Goal: Task Accomplishment & Management: Complete application form

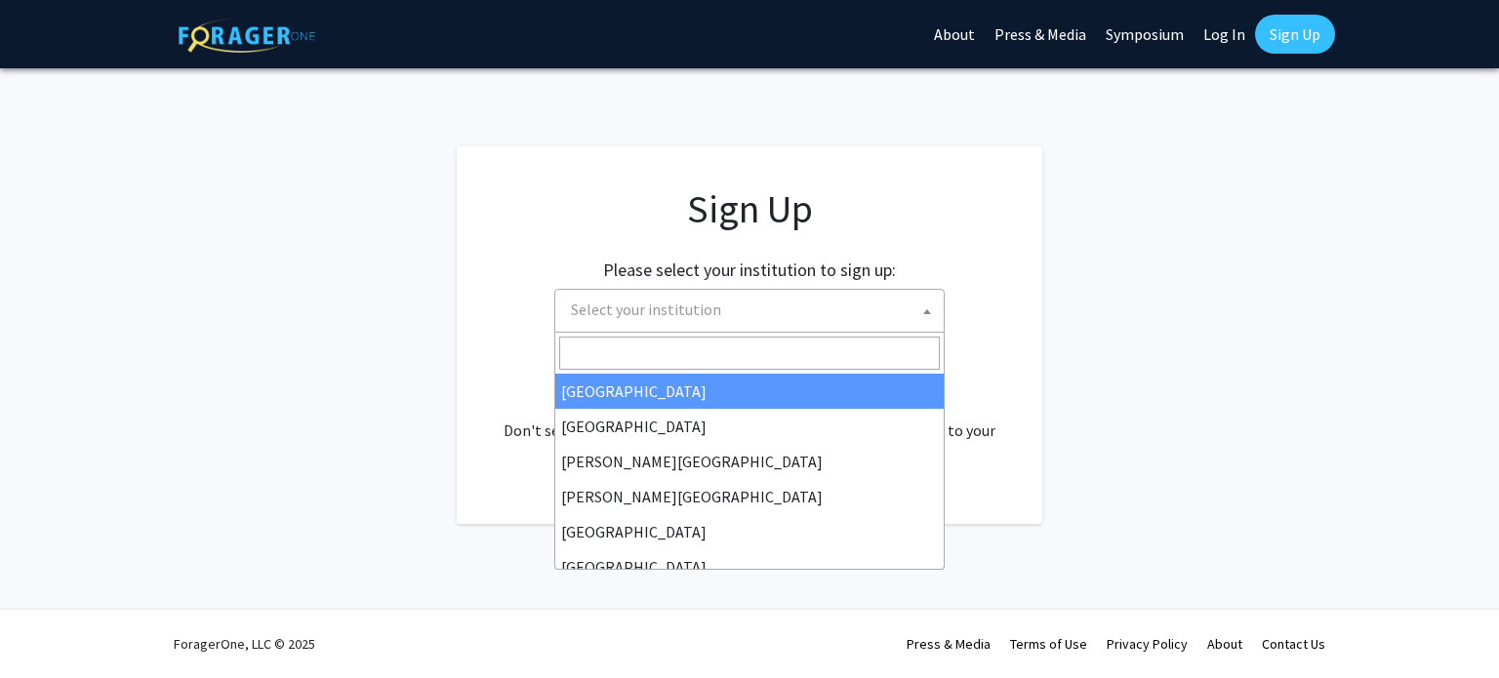
click at [777, 306] on span "Select your institution" at bounding box center [753, 310] width 380 height 40
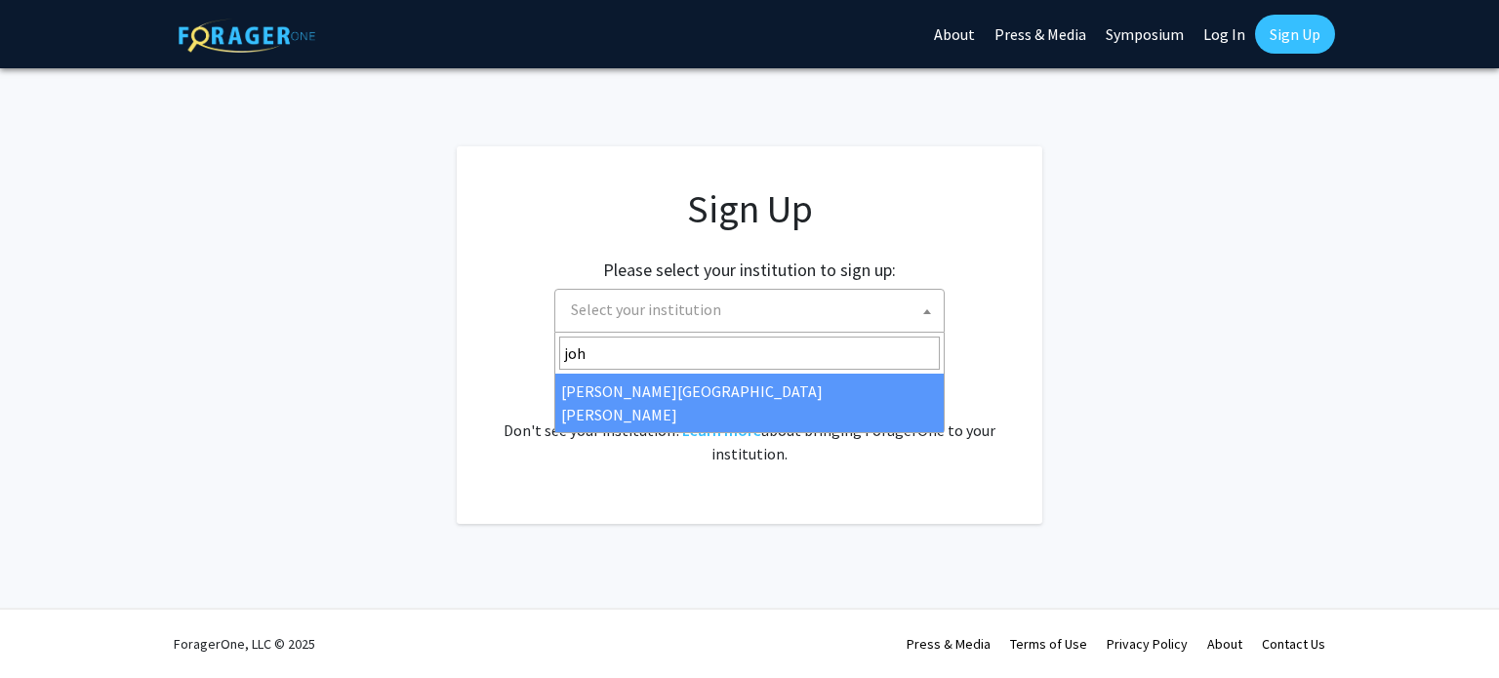
type input "joh"
select select "1"
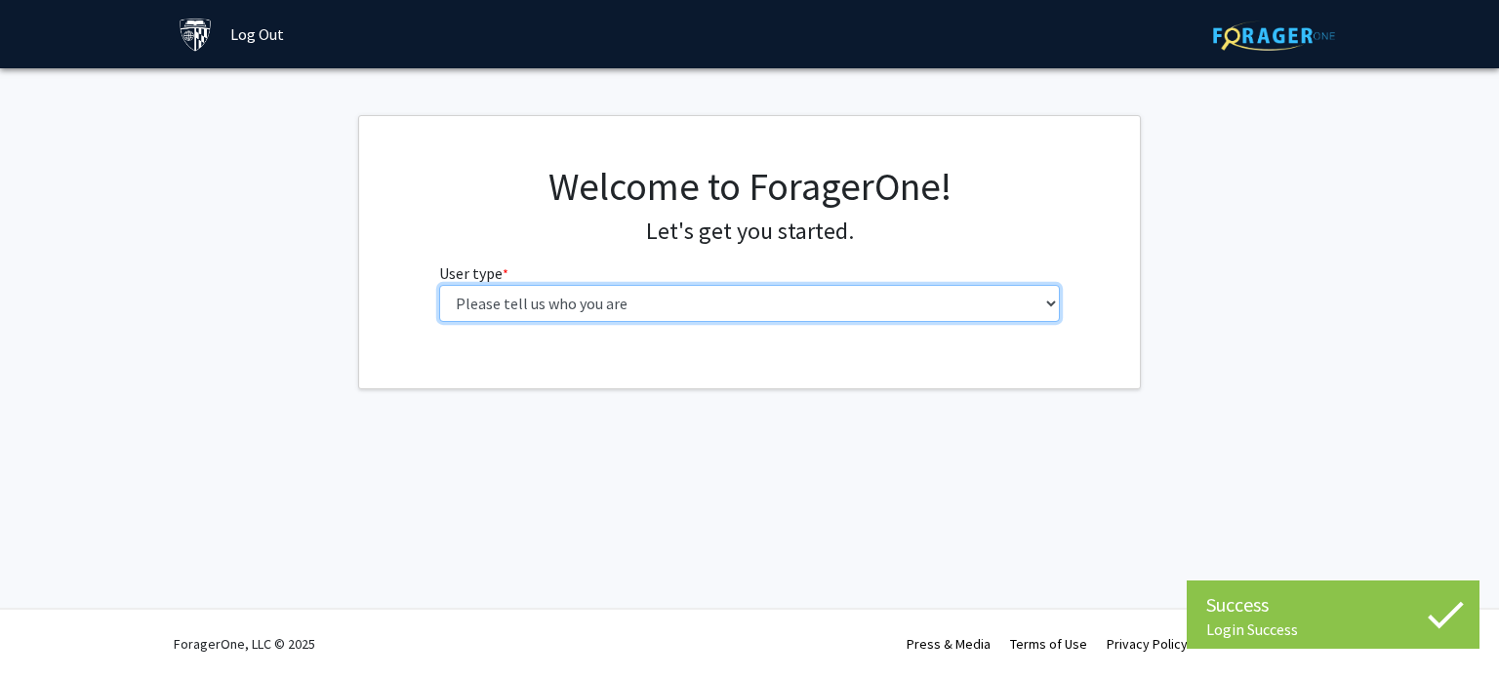
click at [696, 300] on select "Please tell us who you are Undergraduate Student Master's Student Doctoral Cand…" at bounding box center [749, 303] width 621 height 37
select select "1: undergrad"
click at [439, 285] on select "Please tell us who you are Undergraduate Student Master's Student Doctoral Cand…" at bounding box center [749, 303] width 621 height 37
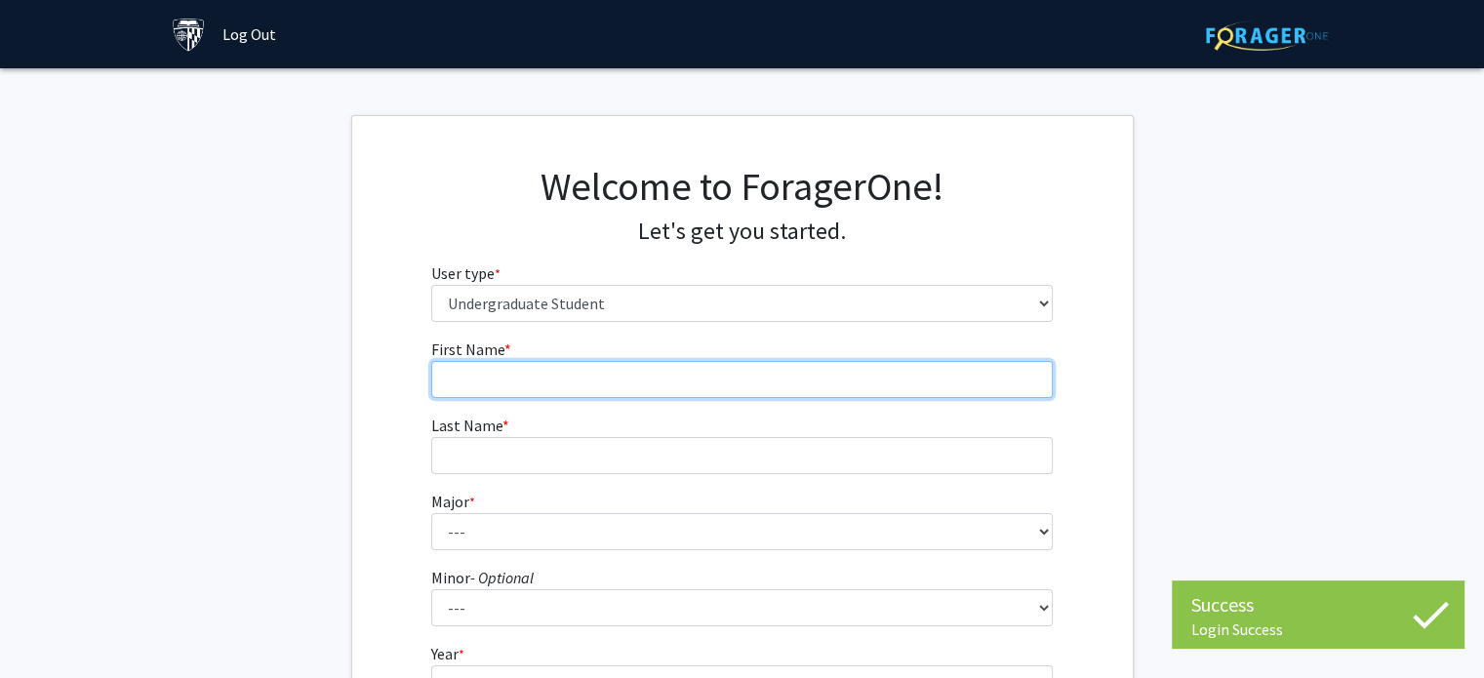
click at [623, 381] on input "First Name * required" at bounding box center [741, 379] width 621 height 37
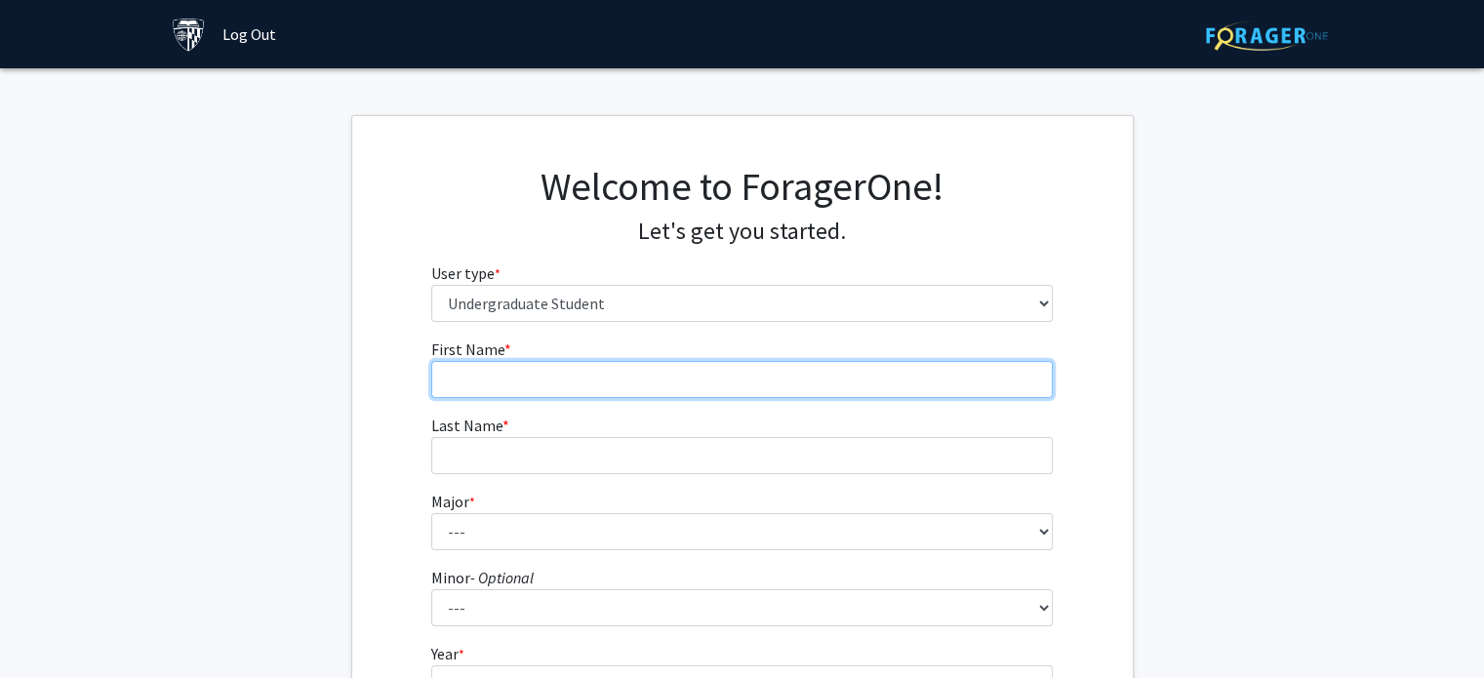
type input "[PERSON_NAME]"
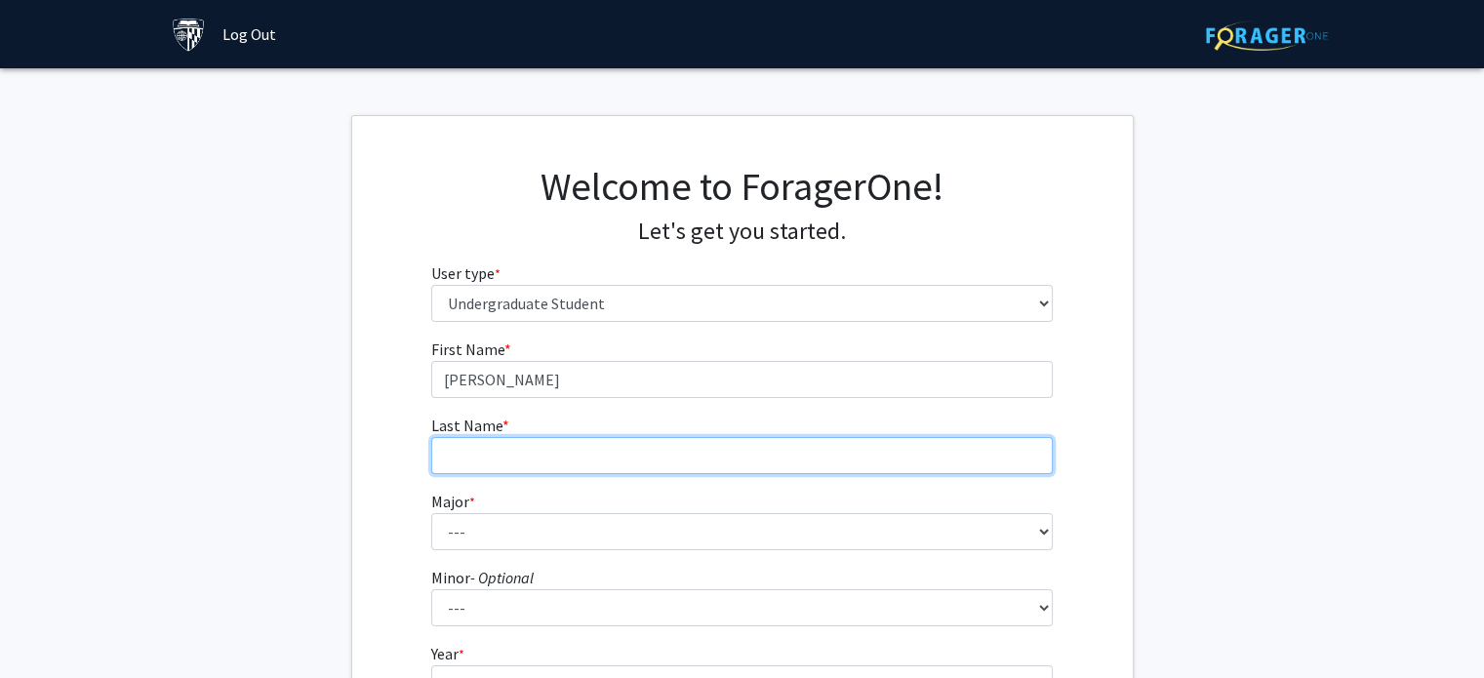
type input "[PERSON_NAME]"
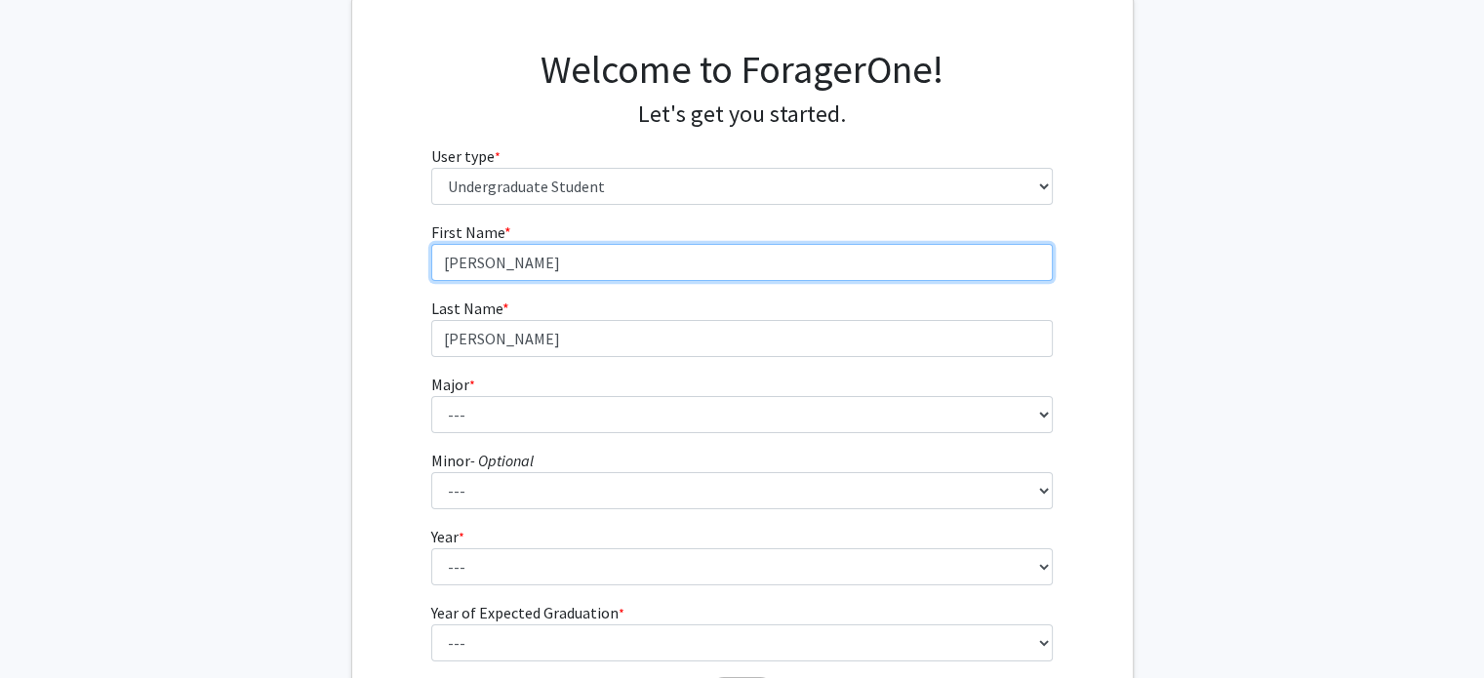
scroll to position [120, 0]
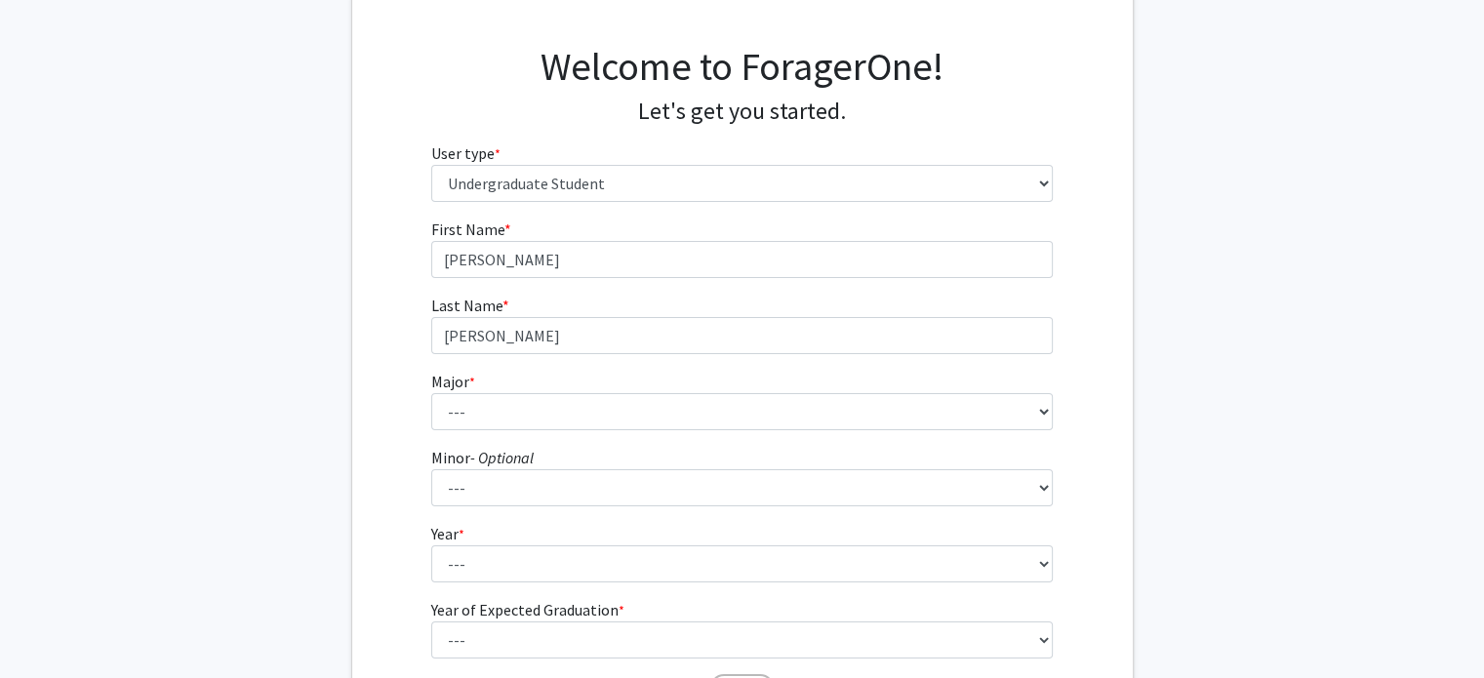
click at [510, 429] on form "First Name * required [PERSON_NAME] Last Name * required [PERSON_NAME] Major * …" at bounding box center [741, 456] width 621 height 476
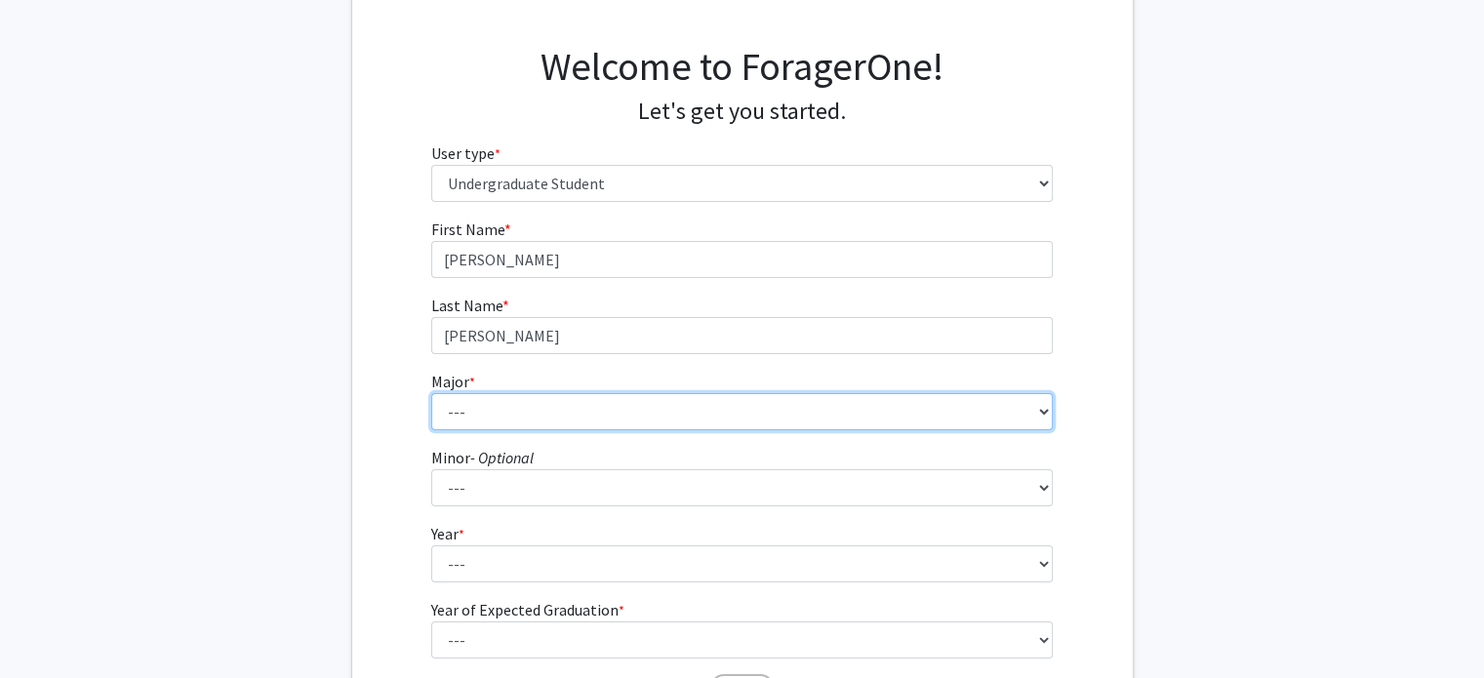
click at [705, 393] on select "--- Africana Studies Anthropology Applied Mathematics & Statistics Archaeology …" at bounding box center [741, 411] width 621 height 37
select select "8: 23"
click at [431, 393] on select "--- Africana Studies Anthropology Applied Mathematics & Statistics Archaeology …" at bounding box center [741, 411] width 621 height 37
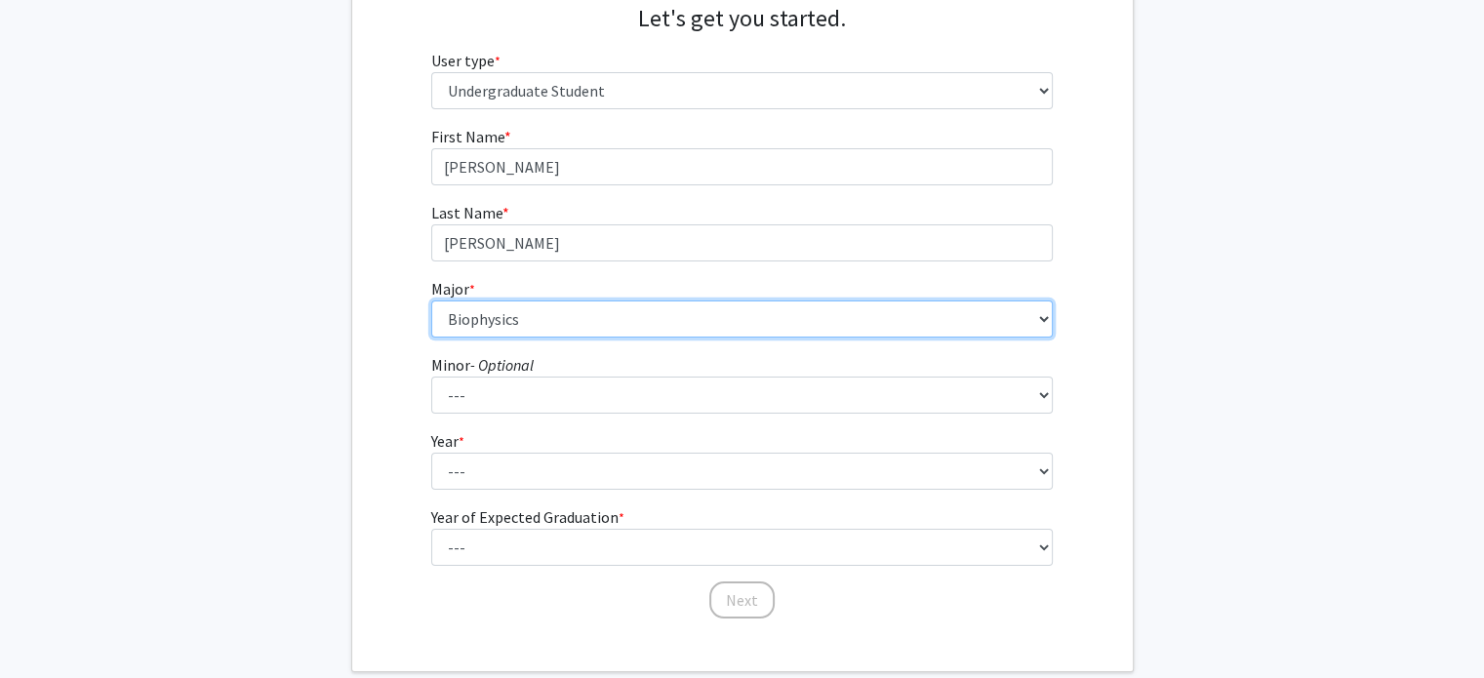
scroll to position [319, 0]
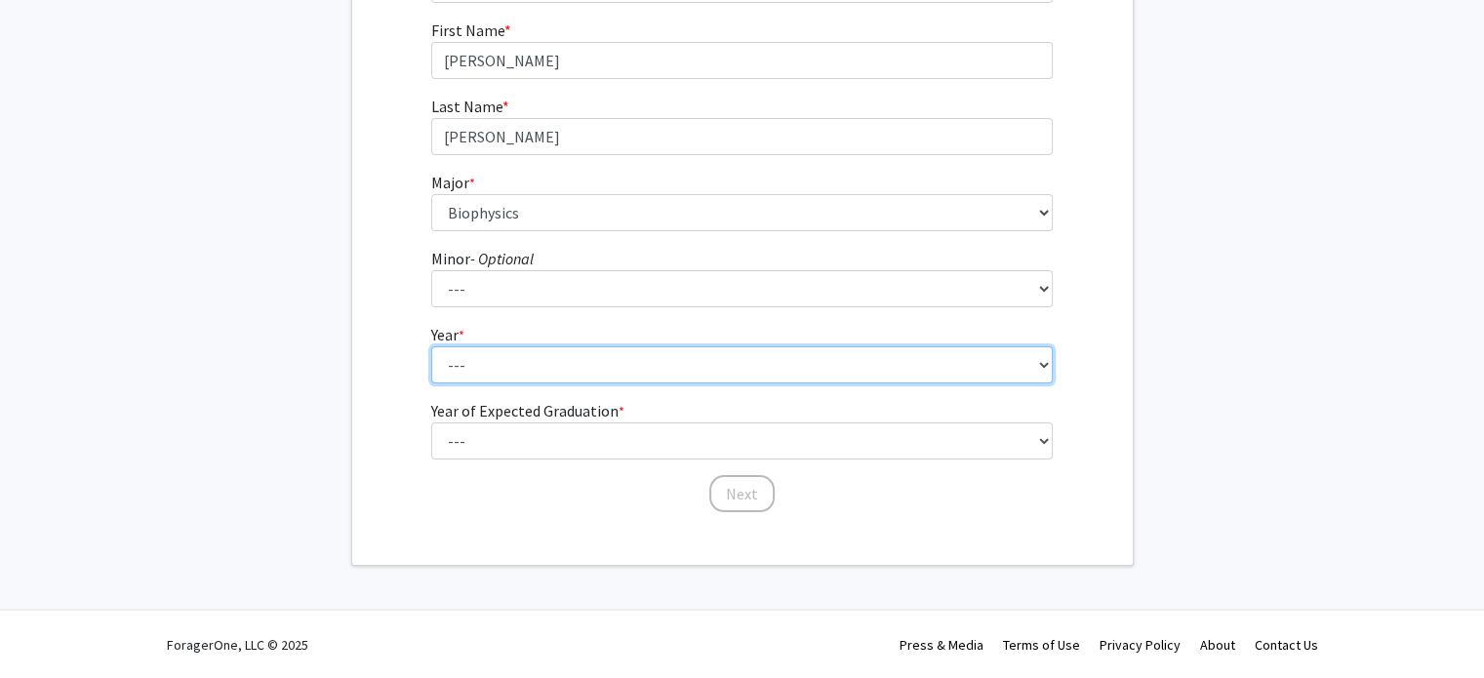
click at [550, 381] on select "--- First-year Sophomore Junior Senior Postbaccalaureate Certificate" at bounding box center [741, 364] width 621 height 37
select select "1: first-year"
click at [431, 346] on select "--- First-year Sophomore Junior Senior Postbaccalaureate Certificate" at bounding box center [741, 364] width 621 height 37
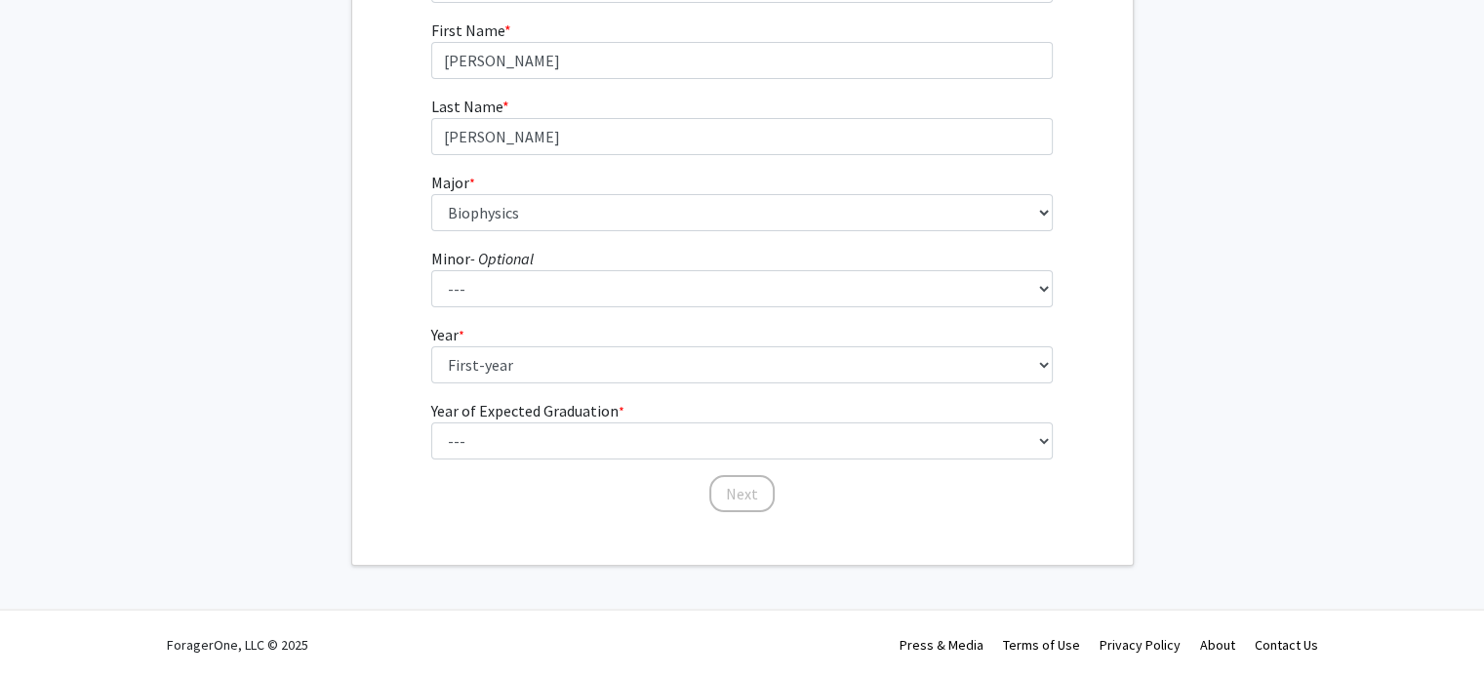
click at [496, 420] on label "Year of Expected Graduation * required" at bounding box center [527, 410] width 193 height 23
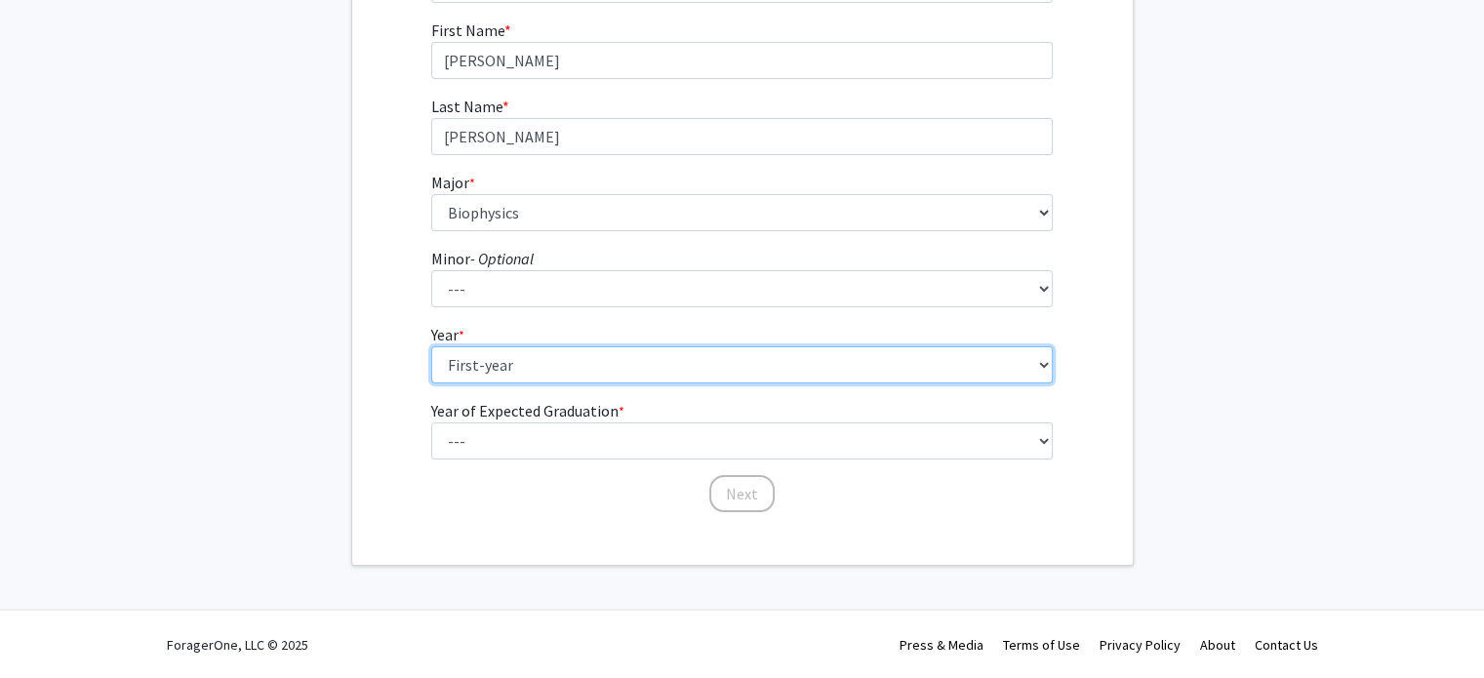
click at [496, 383] on select "--- First-year Sophomore Junior Senior Postbaccalaureate Certificate" at bounding box center [741, 364] width 621 height 37
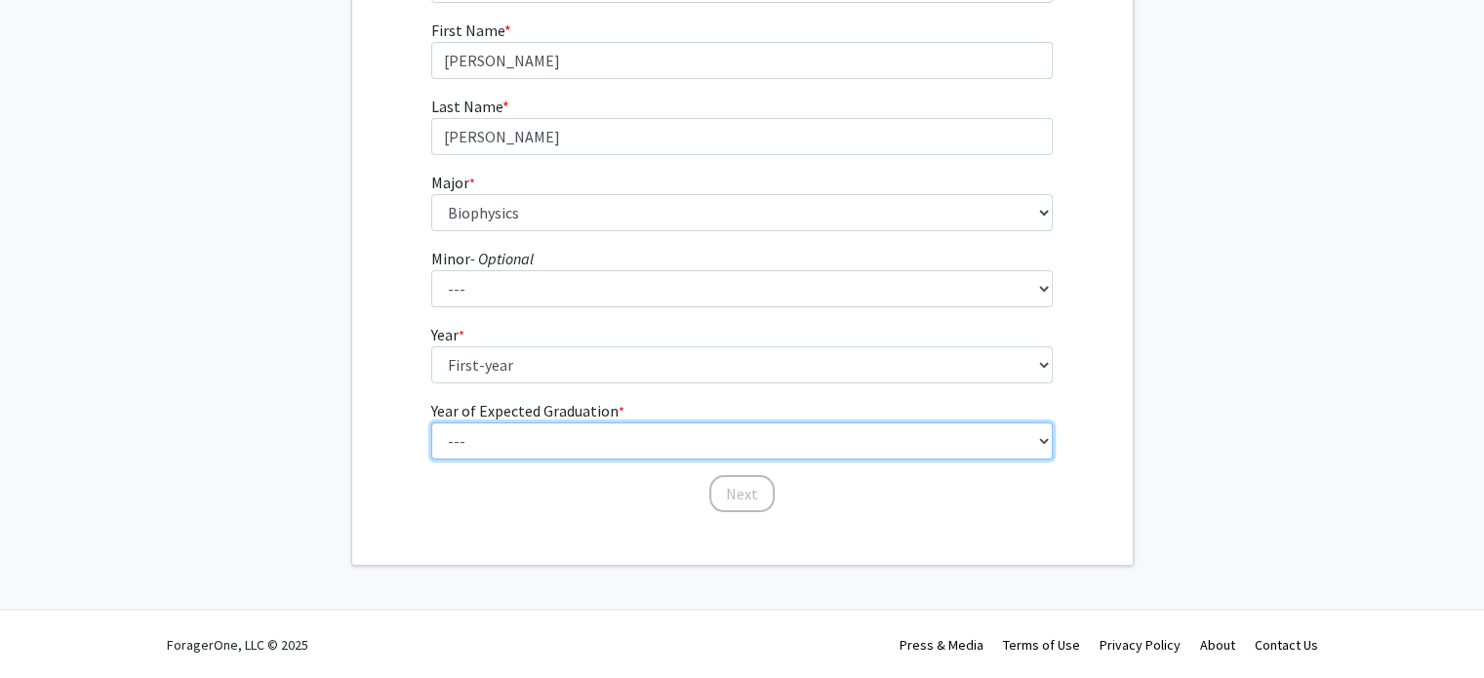
click at [480, 426] on select "--- 2025 2026 2027 2028 2029 2030 2031 2032 2033 2034" at bounding box center [741, 440] width 621 height 37
select select "5: 2029"
click at [431, 422] on select "--- 2025 2026 2027 2028 2029 2030 2031 2032 2033 2034" at bounding box center [741, 440] width 621 height 37
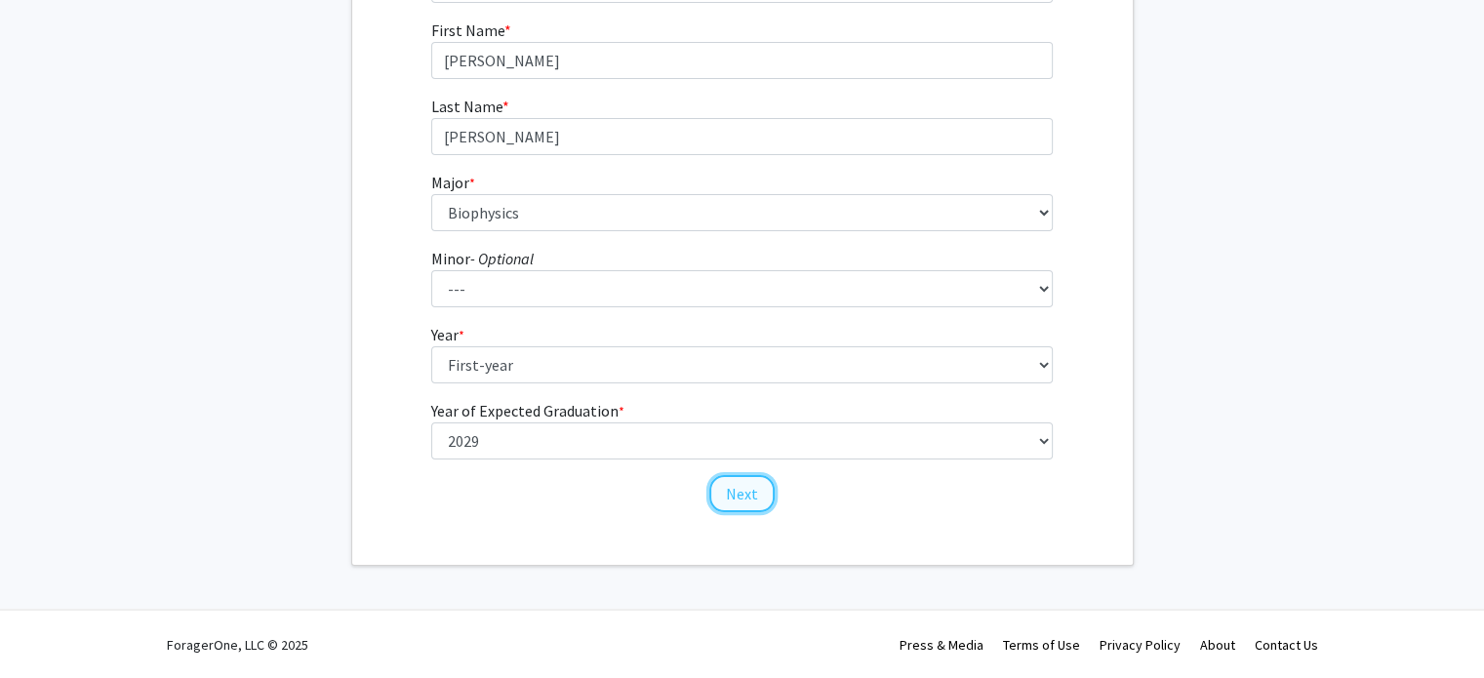
click at [729, 495] on button "Next" at bounding box center [741, 493] width 65 height 37
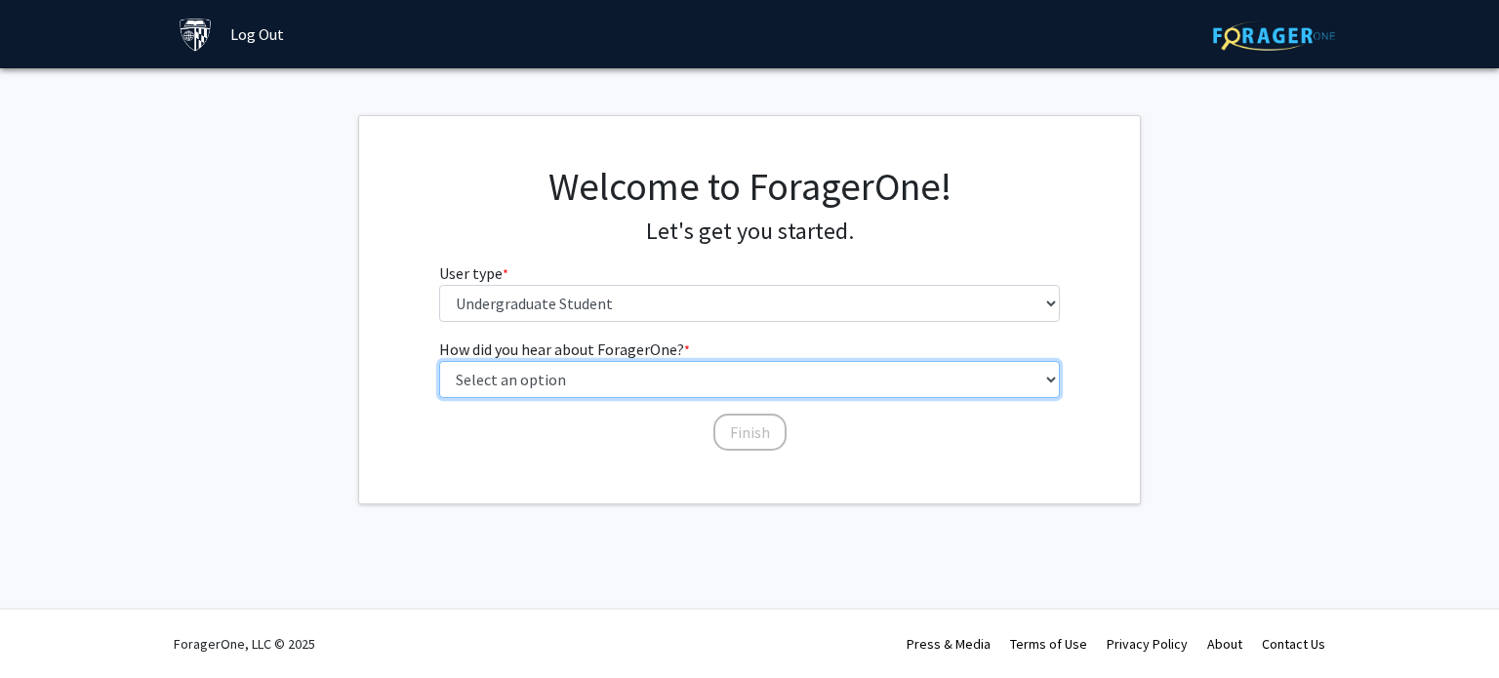
click at [753, 374] on select "Select an option Peer/student recommendation Faculty/staff recommendation Unive…" at bounding box center [749, 379] width 621 height 37
select select "3: university_website"
click at [439, 361] on select "Select an option Peer/student recommendation Faculty/staff recommendation Unive…" at bounding box center [749, 379] width 621 height 37
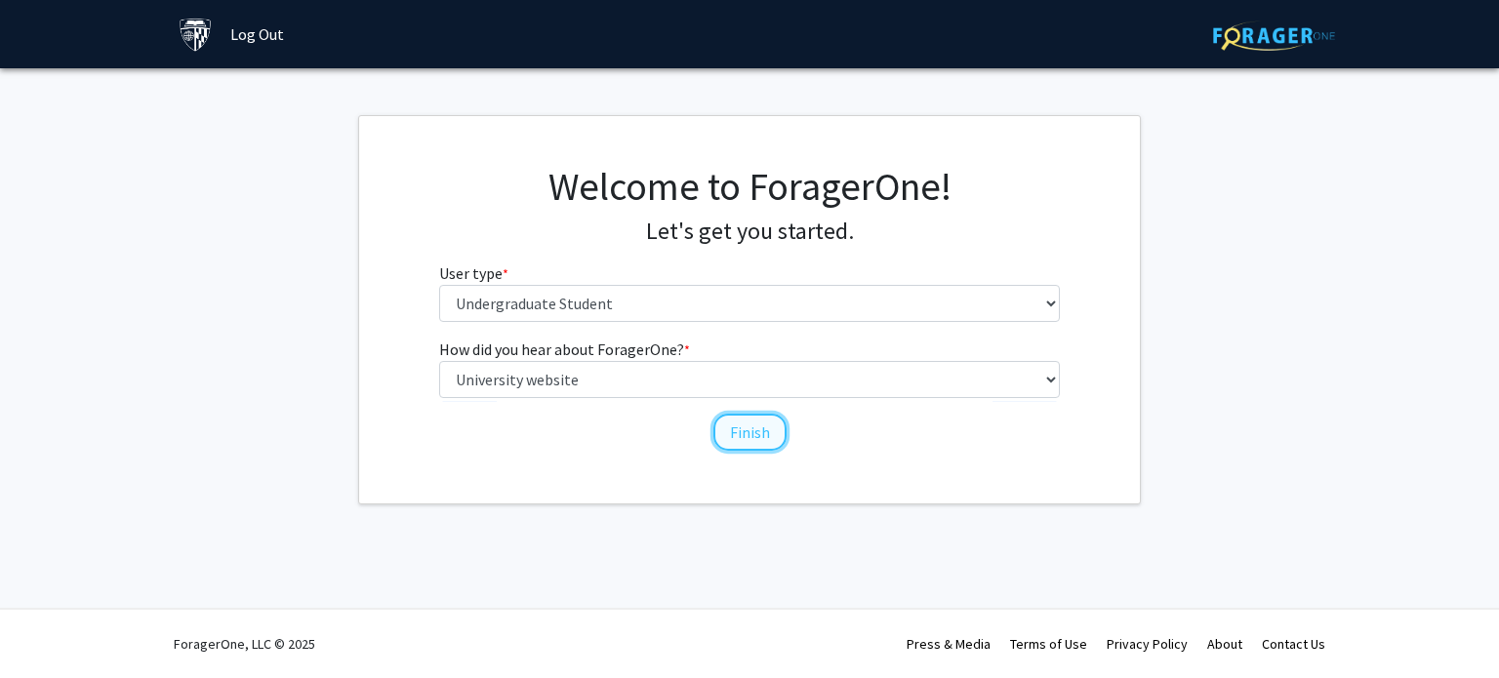
click at [763, 430] on button "Finish" at bounding box center [749, 432] width 73 height 37
